Goal: Book appointment/travel/reservation

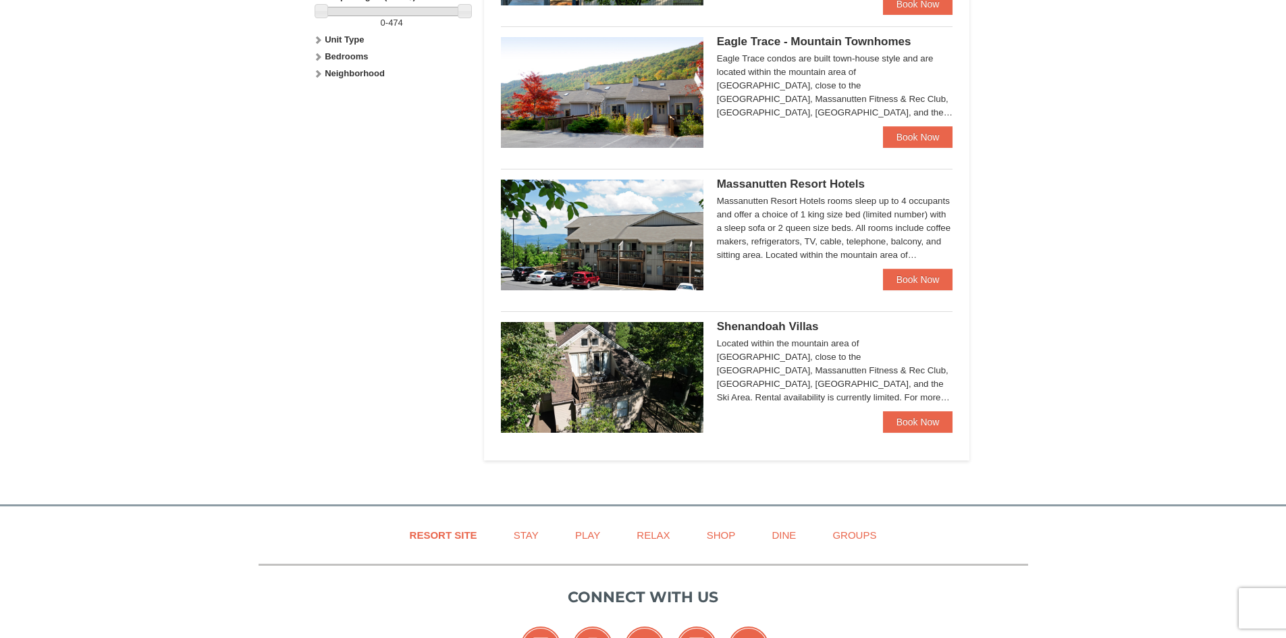
scroll to position [693, 0]
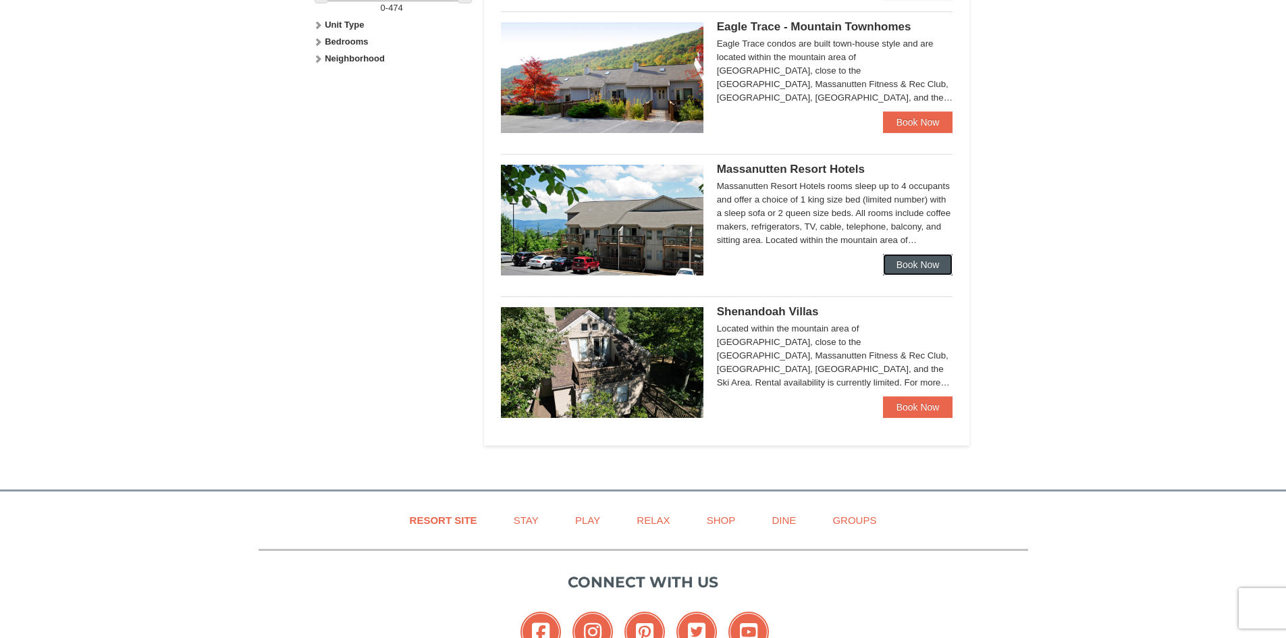
click at [919, 257] on link "Book Now" at bounding box center [918, 265] width 70 height 22
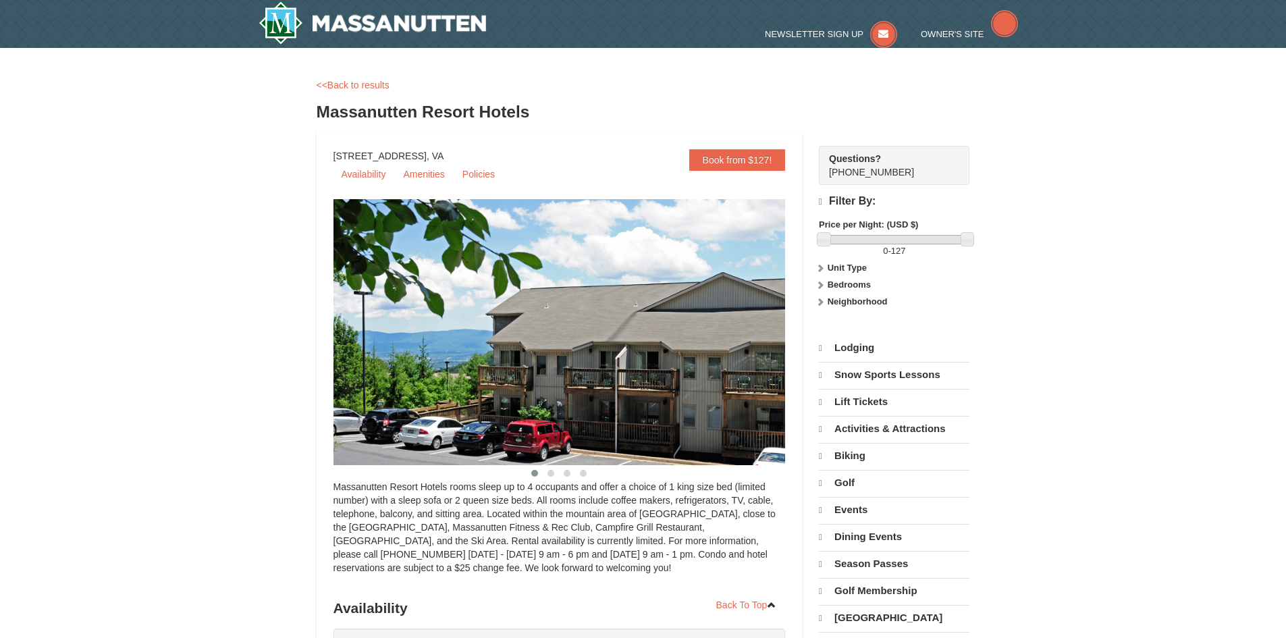
select select "10"
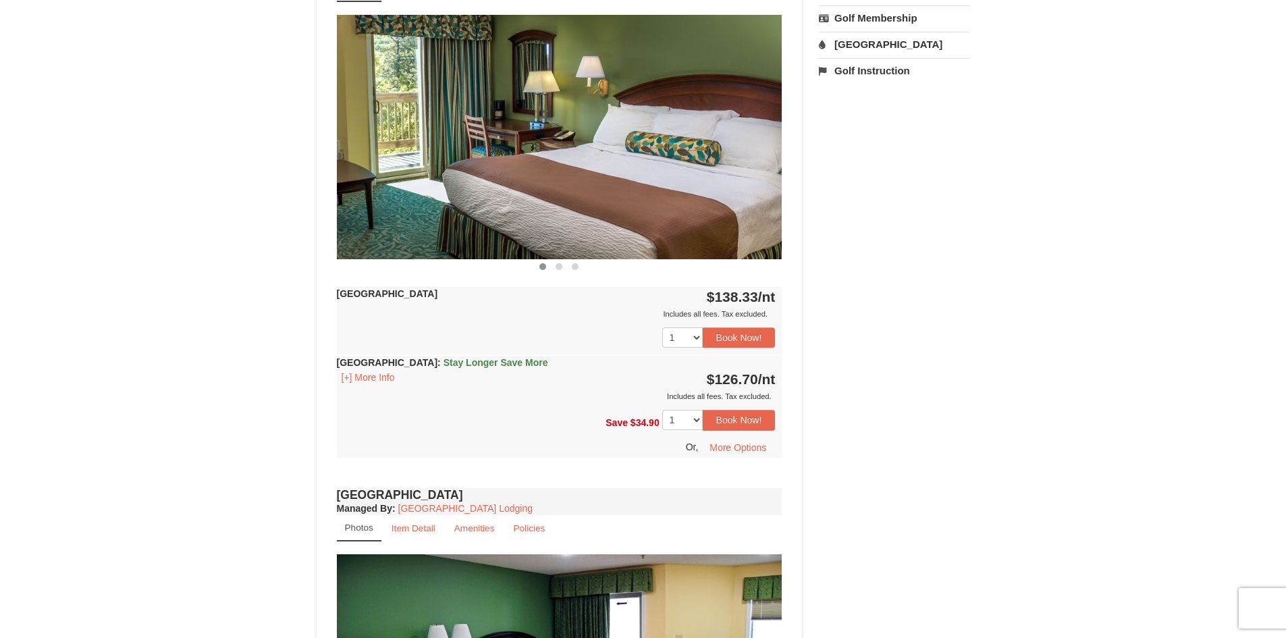
scroll to position [497, 0]
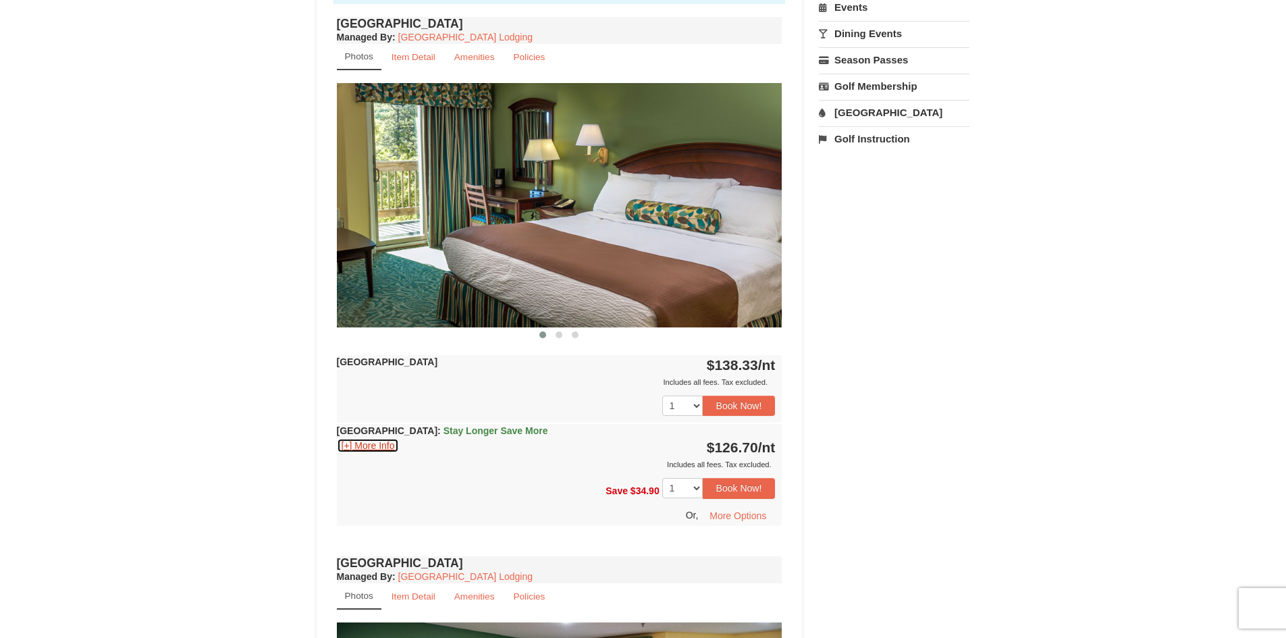
click at [365, 447] on button "[+] More Info" at bounding box center [368, 445] width 63 height 15
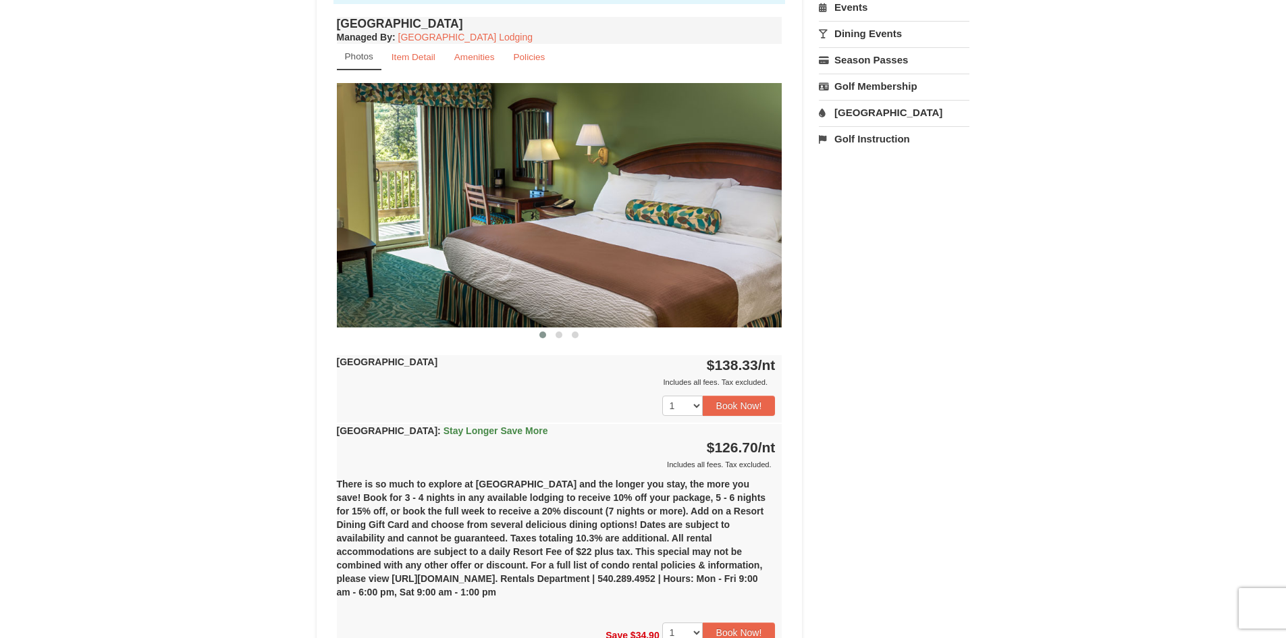
click at [729, 445] on span "$126.70" at bounding box center [732, 447] width 51 height 16
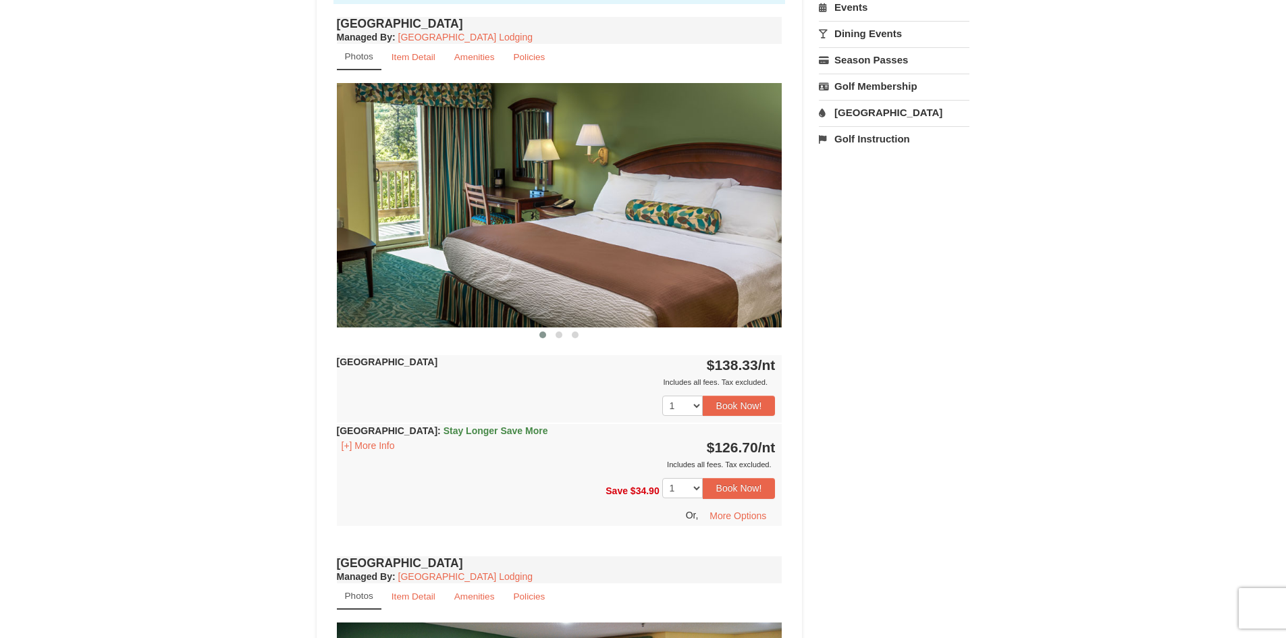
click at [885, 30] on link "Dining Events" at bounding box center [894, 33] width 151 height 25
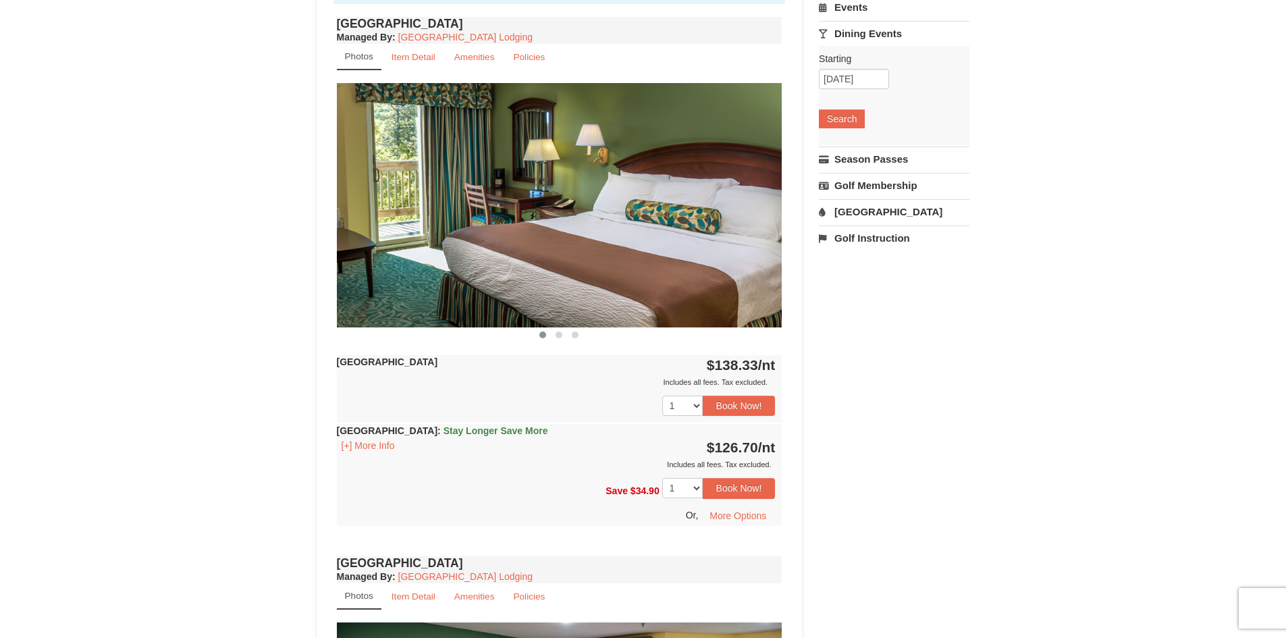
scroll to position [0, 0]
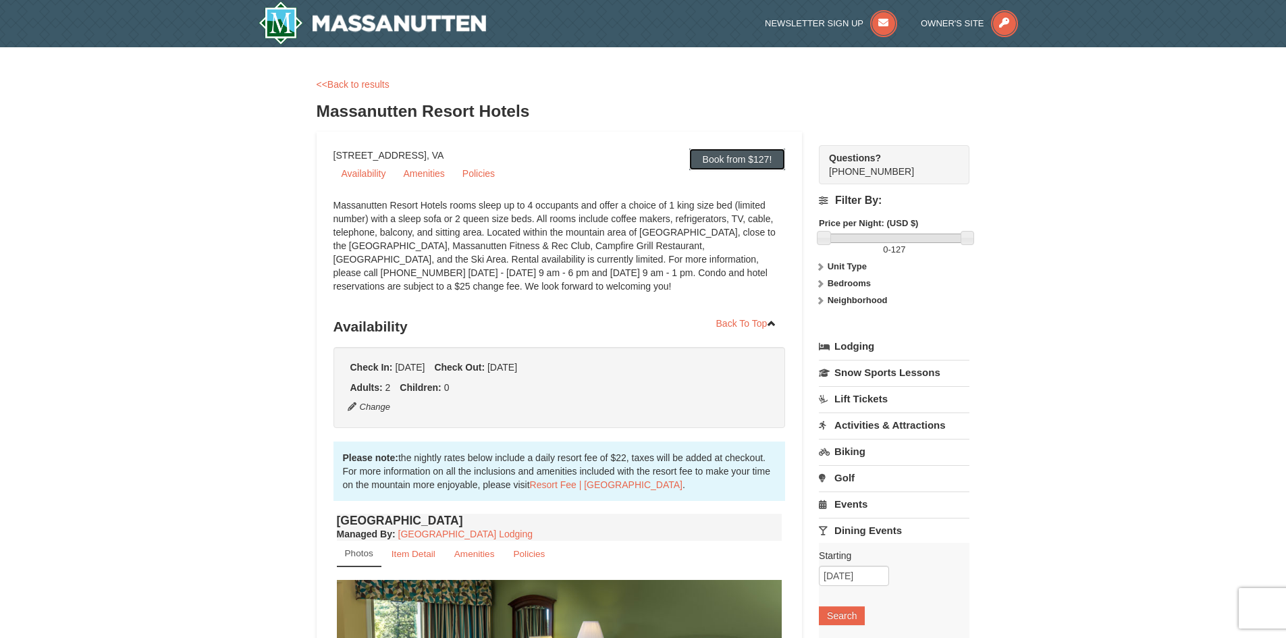
click at [737, 158] on link "Book from $127!" at bounding box center [737, 160] width 97 height 22
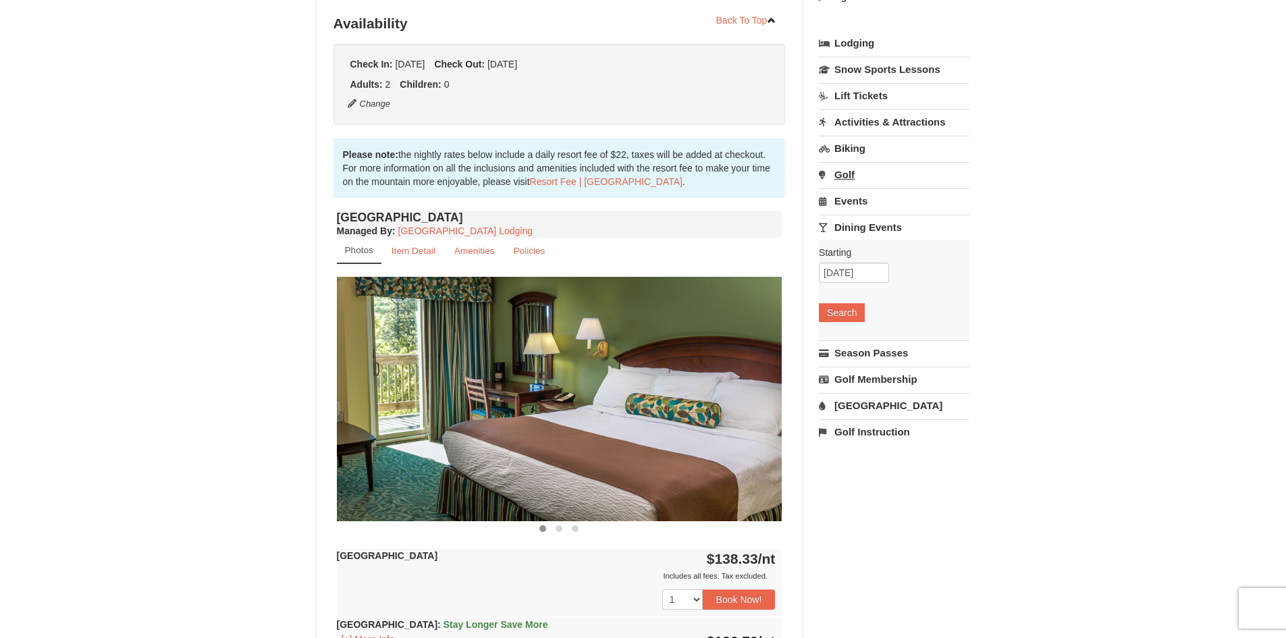
scroll to position [313, 0]
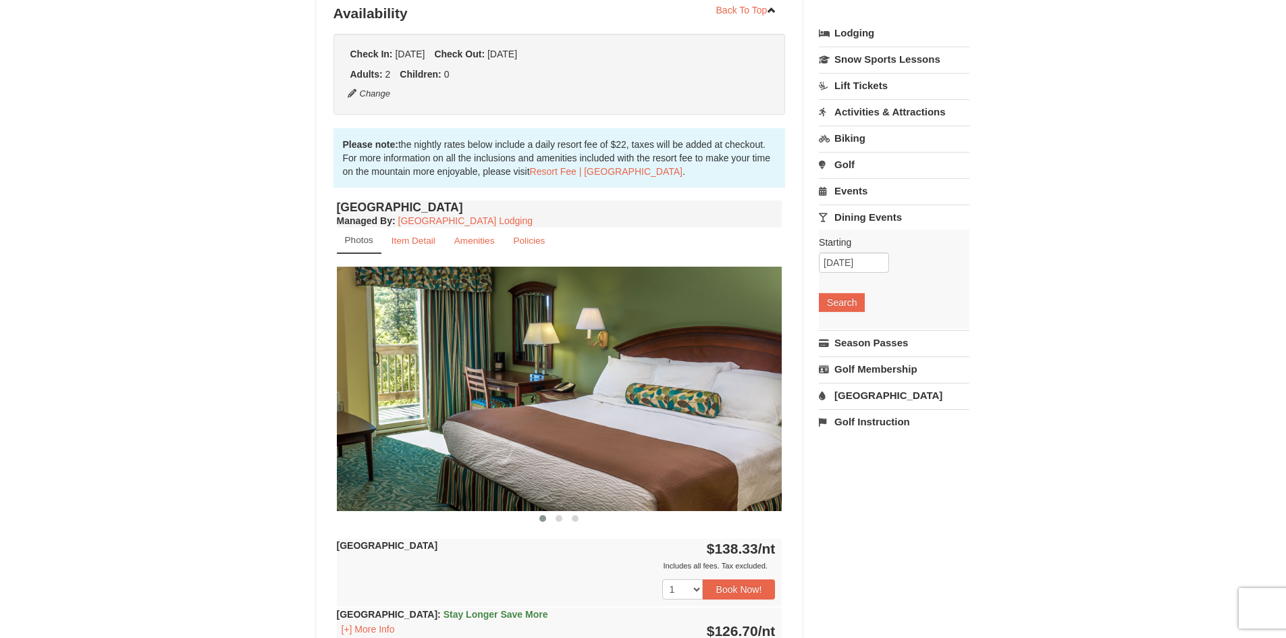
click at [509, 371] on img at bounding box center [560, 389] width 446 height 244
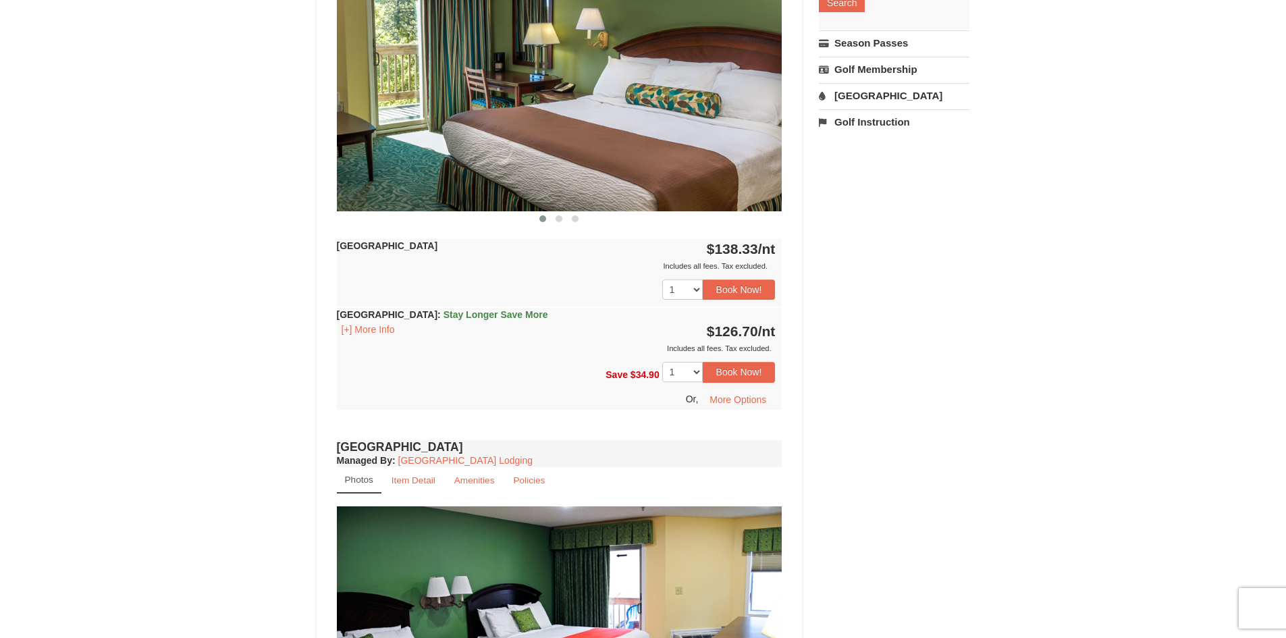
scroll to position [622, 0]
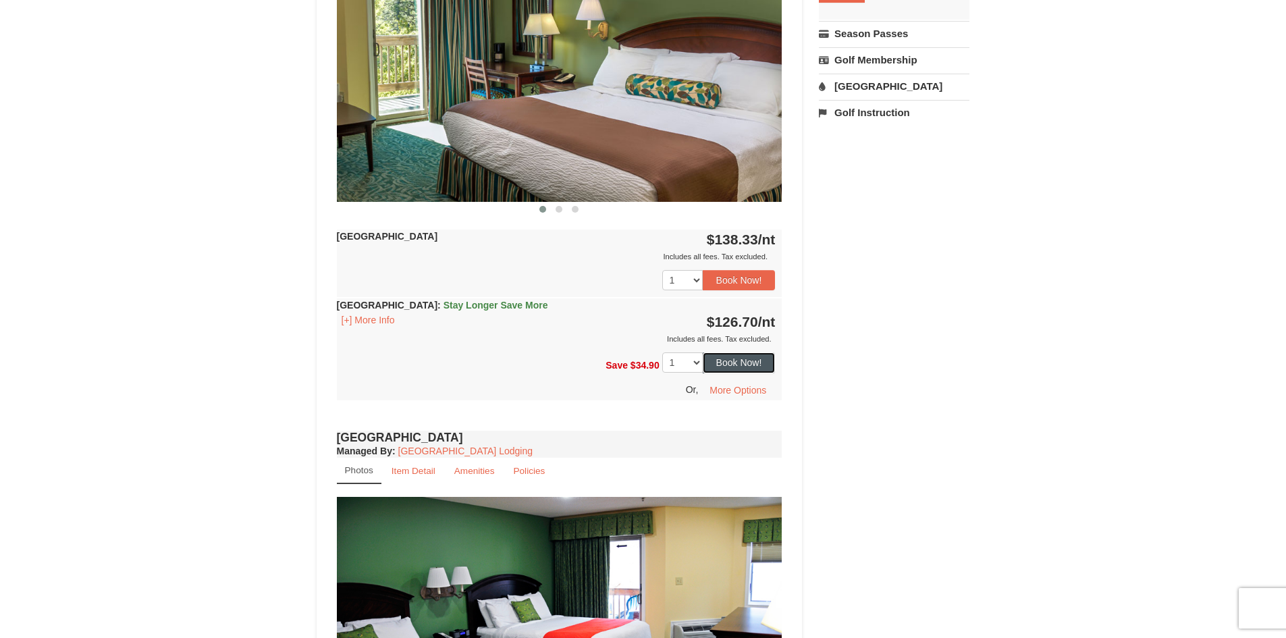
click at [745, 363] on button "Book Now!" at bounding box center [739, 362] width 73 height 20
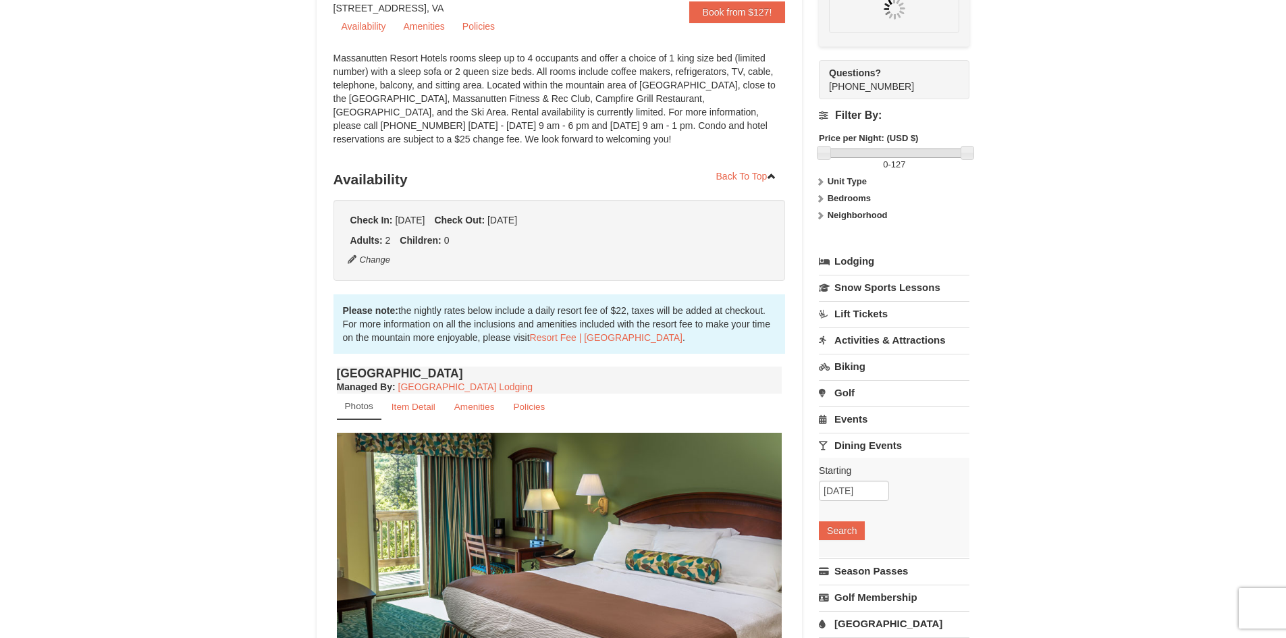
scroll to position [132, 0]
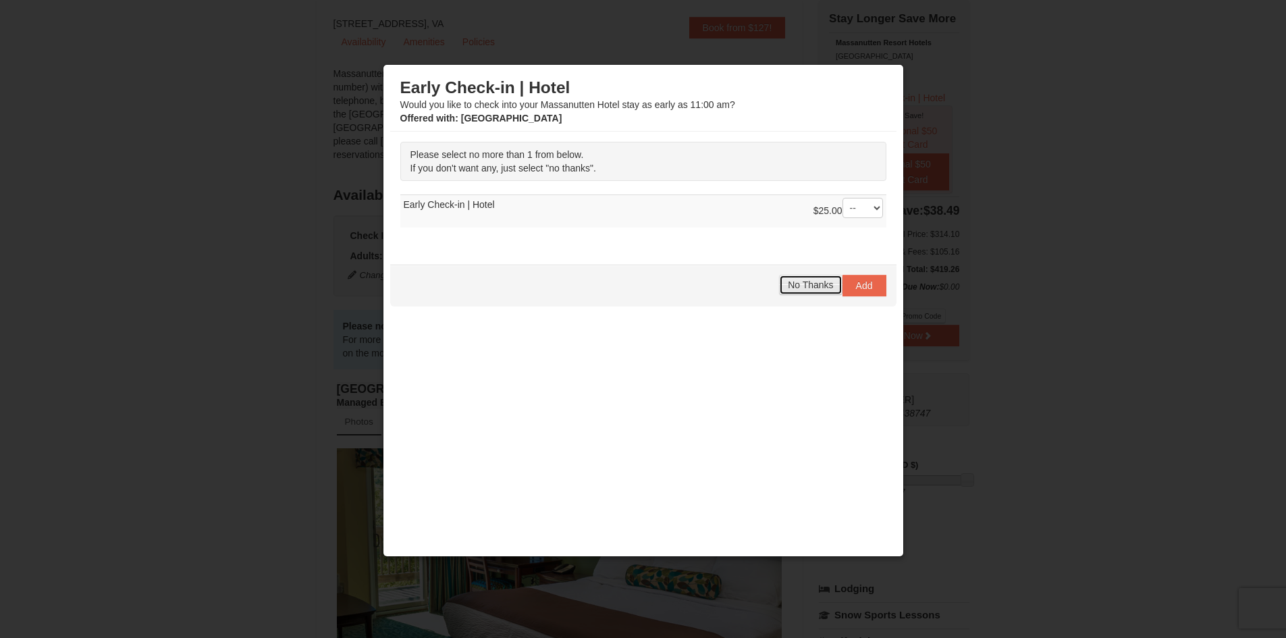
click at [804, 284] on span "No Thanks" at bounding box center [810, 284] width 45 height 11
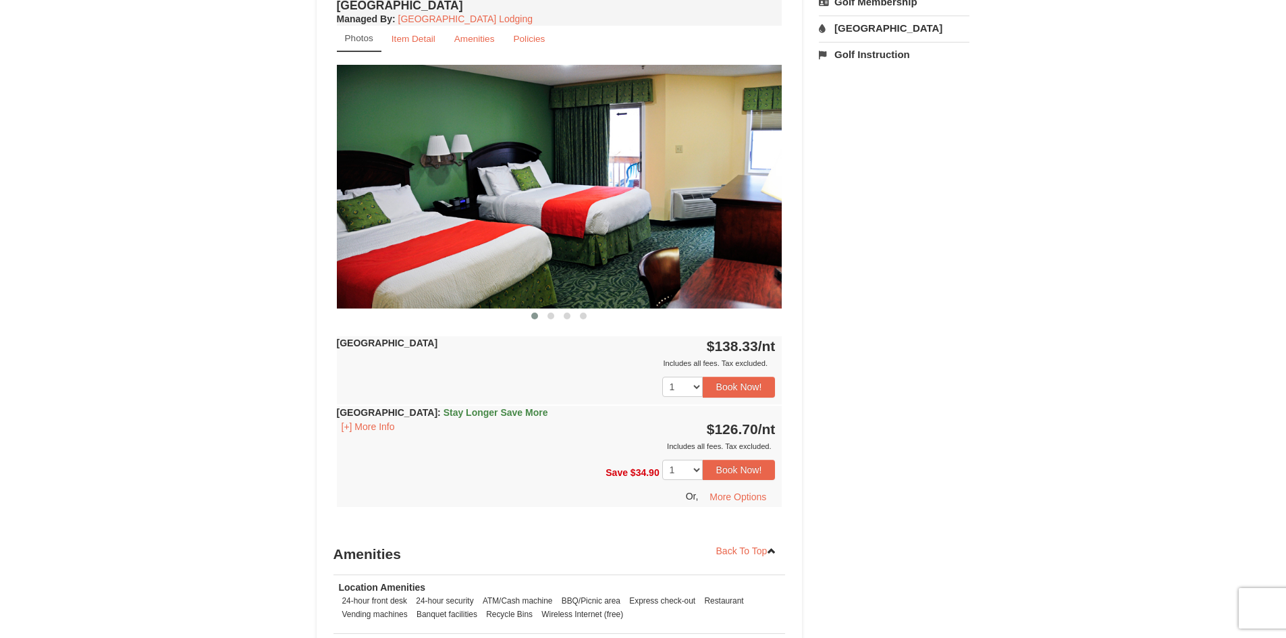
scroll to position [1576, 0]
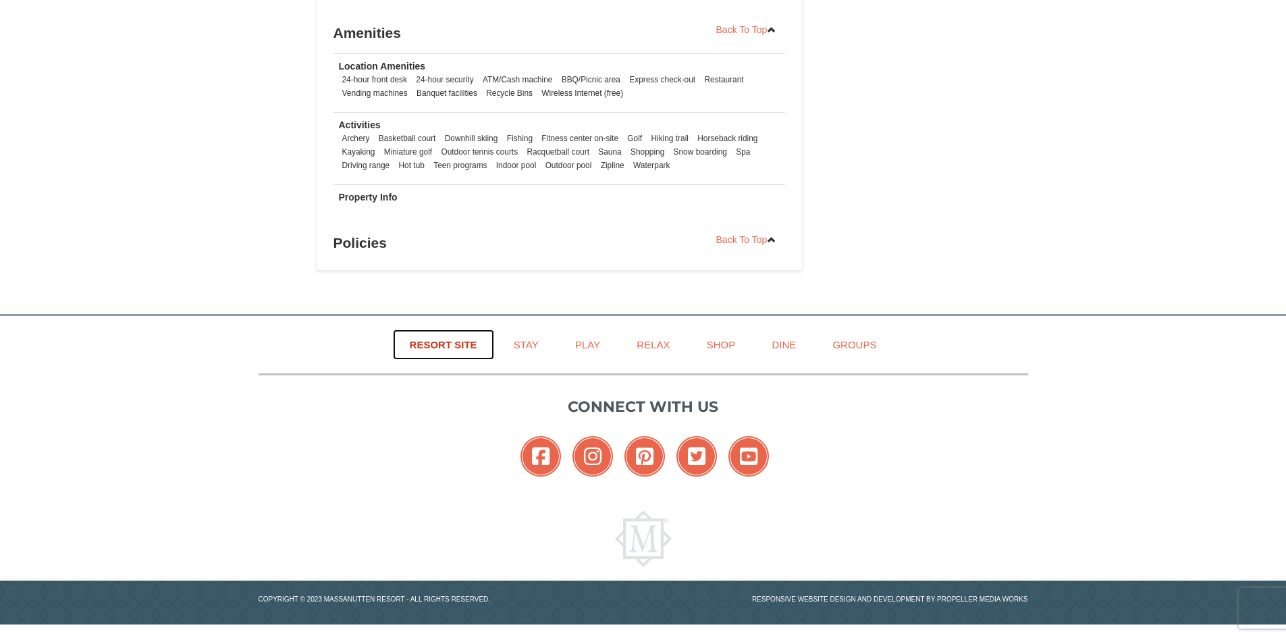
click at [463, 342] on link "Resort Site" at bounding box center [443, 344] width 101 height 30
